Goal: Information Seeking & Learning: Check status

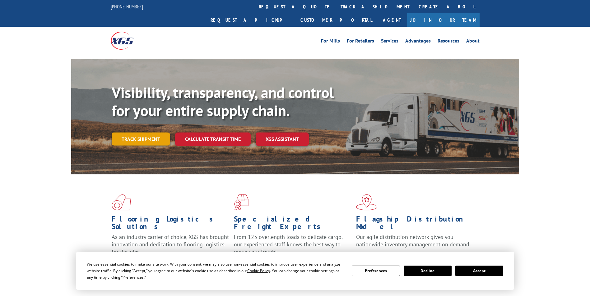
click at [130, 133] on link "Track shipment" at bounding box center [141, 139] width 58 height 13
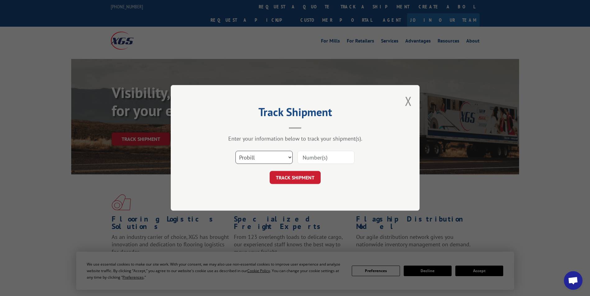
click at [283, 157] on select "Select category... Probill BOL PO" at bounding box center [263, 157] width 57 height 13
select select "bol"
click at [235, 151] on select "Select category... Probill BOL PO" at bounding box center [263, 157] width 57 height 13
click at [302, 157] on input at bounding box center [325, 157] width 57 height 13
paste input "2851343"
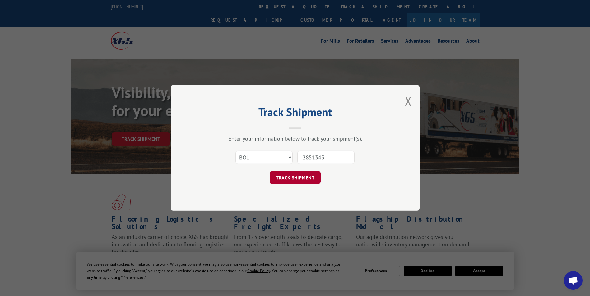
type input "2851343"
click at [292, 179] on button "TRACK SHIPMENT" at bounding box center [294, 178] width 51 height 13
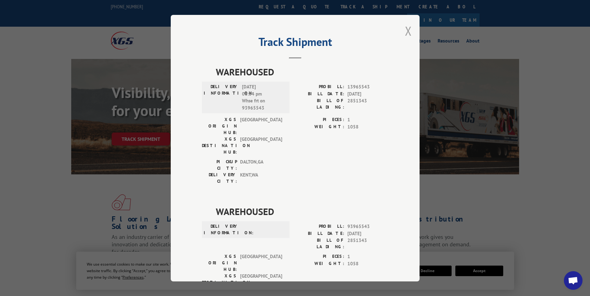
click at [407, 27] on button "Close modal" at bounding box center [408, 31] width 7 height 16
